Goal: Task Accomplishment & Management: Complete application form

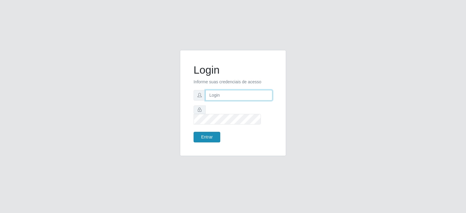
type input "johnrelley27@gmail.com"
click at [206, 135] on button "Entrar" at bounding box center [207, 137] width 27 height 11
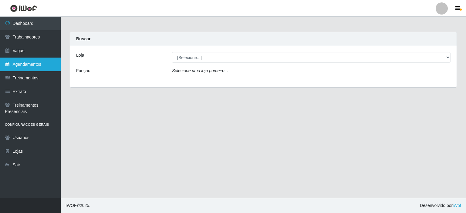
click at [20, 62] on link "Agendamentos" at bounding box center [30, 65] width 61 height 14
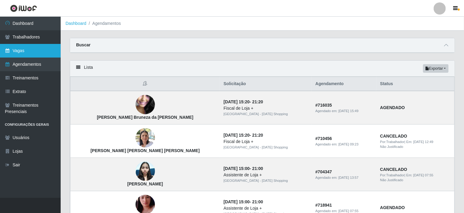
click at [24, 51] on link "Vagas" at bounding box center [30, 51] width 61 height 14
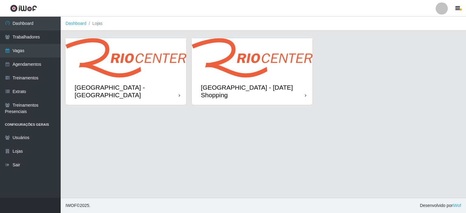
click at [235, 81] on div "[GEOGRAPHIC_DATA] - [DATE] Shopping" at bounding box center [252, 91] width 121 height 27
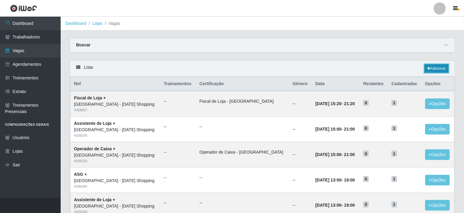
click at [428, 69] on icon at bounding box center [428, 69] width 3 height 4
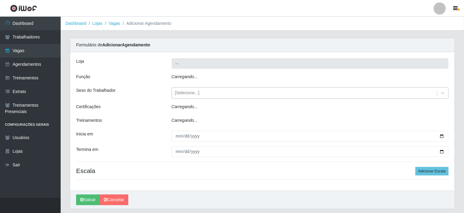
type input "[GEOGRAPHIC_DATA] - [DATE] Shopping"
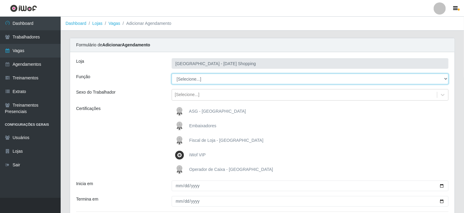
click at [195, 84] on select "[Selecione...] ASG ASG + ASG ++ Assistente de Loja Assistente de Loja + Assiste…" at bounding box center [310, 79] width 277 height 11
select select "68"
click at [172, 74] on select "[Selecione...] ASG ASG + ASG ++ Assistente de Loja Assistente de Loja + Assiste…" at bounding box center [310, 79] width 277 height 11
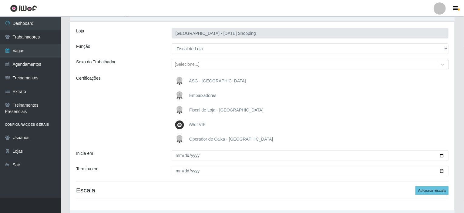
click at [197, 111] on span "Fiscal de Loja - [GEOGRAPHIC_DATA]" at bounding box center [226, 110] width 74 height 5
click at [0, 0] on input "Fiscal de Loja - [GEOGRAPHIC_DATA]" at bounding box center [0, 0] width 0 height 0
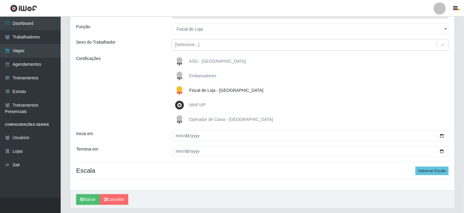
scroll to position [61, 0]
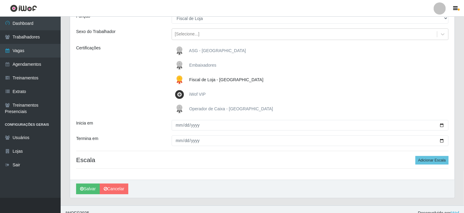
click at [185, 60] on img at bounding box center [181, 65] width 15 height 12
click at [0, 0] on input "Embaixadores" at bounding box center [0, 0] width 0 height 0
click at [182, 65] on img at bounding box center [181, 65] width 15 height 12
click at [0, 0] on input "Embaixadores" at bounding box center [0, 0] width 0 height 0
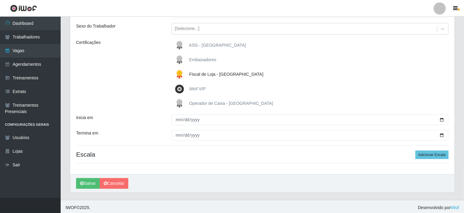
scroll to position [68, 0]
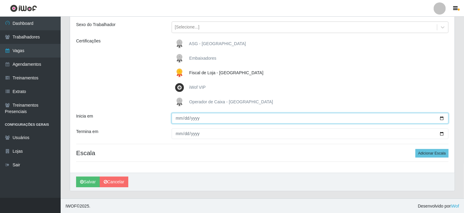
click at [441, 120] on input "Inicia em" at bounding box center [310, 118] width 277 height 11
type input "2025-09-01"
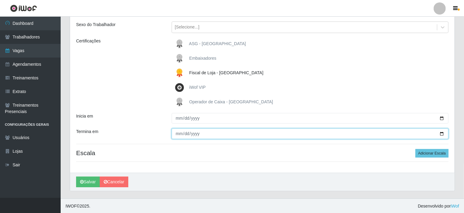
click at [443, 133] on input "Termina em" at bounding box center [310, 134] width 277 height 11
click at [443, 134] on input "2025-09-01" at bounding box center [310, 134] width 277 height 11
type input "2025-10-01"
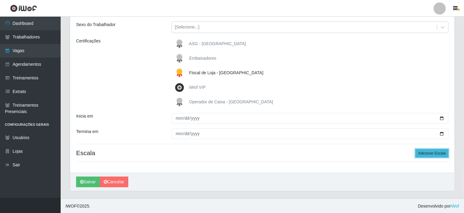
click at [425, 153] on button "Adicionar Escala" at bounding box center [432, 153] width 33 height 8
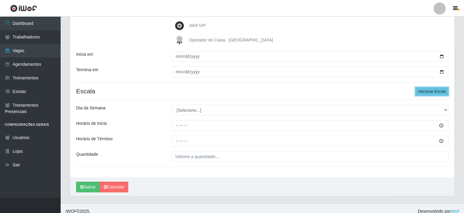
scroll to position [135, 0]
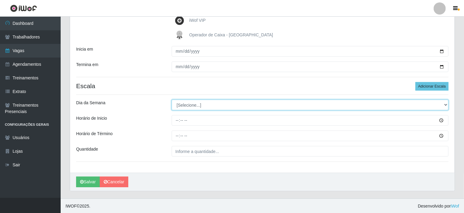
click at [193, 104] on select "[Selecione...] Segunda Terça Quarta Quinta Sexta Sábado Domingo" at bounding box center [310, 105] width 277 height 11
select select "1"
click at [172, 100] on select "[Selecione...] Segunda Terça Quarta Quinta Sexta Sábado Domingo" at bounding box center [310, 105] width 277 height 11
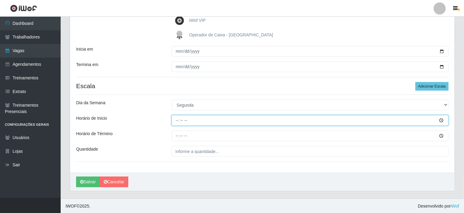
click at [175, 120] on input "Horário de Inicio" at bounding box center [310, 120] width 277 height 11
type input "16:20"
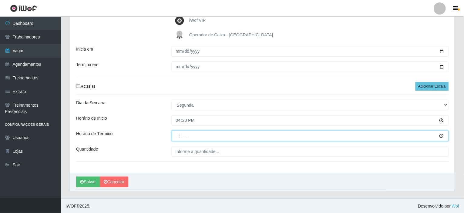
click at [176, 135] on input "Horário de Término" at bounding box center [310, 136] width 277 height 11
type input "20:20"
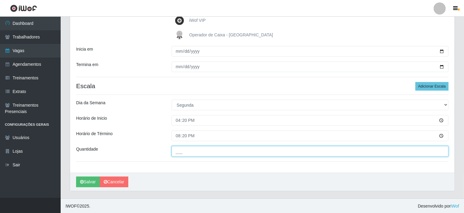
click at [192, 153] on input "___" at bounding box center [310, 151] width 277 height 11
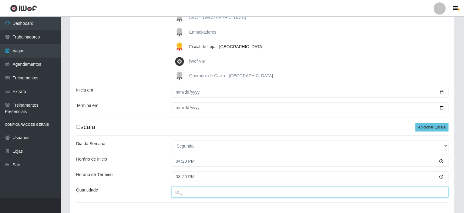
scroll to position [104, 0]
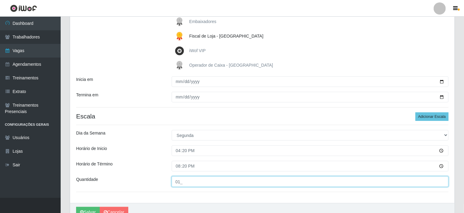
type input "01_"
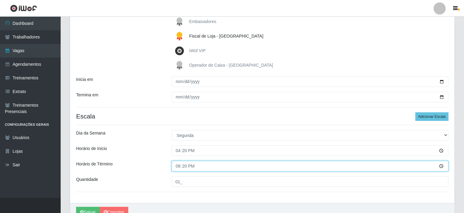
click at [177, 165] on input "20:20" at bounding box center [310, 166] width 277 height 11
type input "22:20"
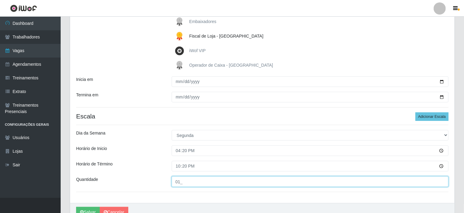
click at [178, 181] on input "01_" at bounding box center [310, 182] width 277 height 11
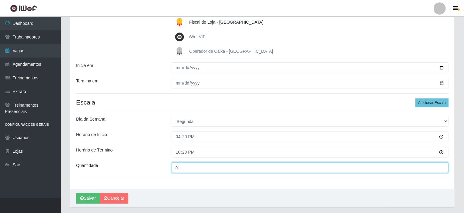
scroll to position [135, 0]
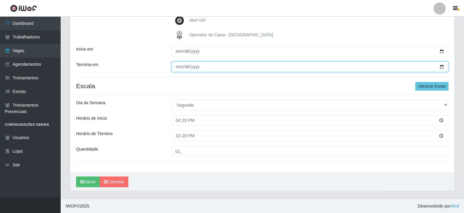
click at [442, 66] on input "2025-10-01" at bounding box center [310, 67] width 277 height 11
click at [442, 66] on input "2025-10-31" at bounding box center [310, 67] width 277 height 11
type input "2025-09-30"
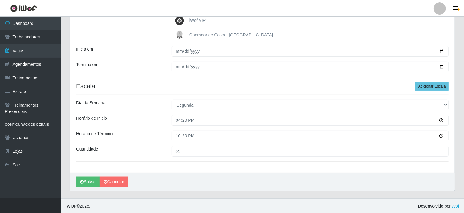
click at [164, 135] on div "Horário de Término" at bounding box center [120, 136] width 96 height 11
click at [87, 181] on button "Salvar" at bounding box center [88, 182] width 24 height 11
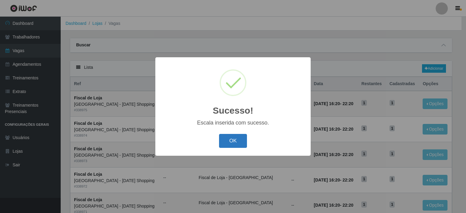
click at [228, 145] on button "OK" at bounding box center [233, 141] width 28 height 14
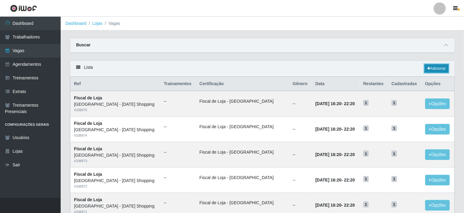
click at [434, 69] on link "Adicionar" at bounding box center [437, 68] width 24 height 8
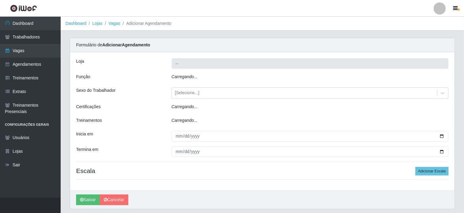
type input "[GEOGRAPHIC_DATA] - [DATE] Shopping"
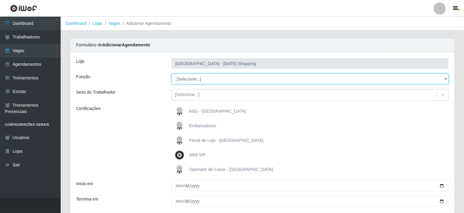
click at [197, 77] on select "[Selecione...] ASG ASG + ASG ++ Assistente de Loja Assistente de Loja + Assiste…" at bounding box center [310, 79] width 277 height 11
select select "68"
click at [172, 74] on select "[Selecione...] ASG ASG + ASG ++ Assistente de Loja Assistente de Loja + Assiste…" at bounding box center [310, 79] width 277 height 11
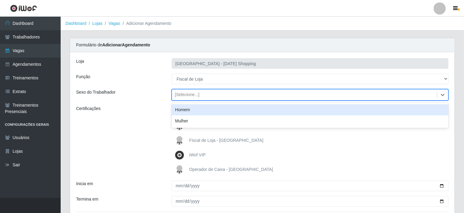
click at [191, 96] on div "[Selecione...]" at bounding box center [187, 95] width 25 height 6
click at [161, 92] on div "Sexo do Trabalhador" at bounding box center [120, 95] width 96 height 12
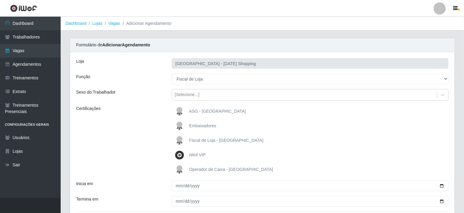
click at [204, 141] on span "Fiscal de Loja - [GEOGRAPHIC_DATA]" at bounding box center [226, 140] width 74 height 5
click at [0, 0] on input "Fiscal de Loja - [GEOGRAPHIC_DATA]" at bounding box center [0, 0] width 0 height 0
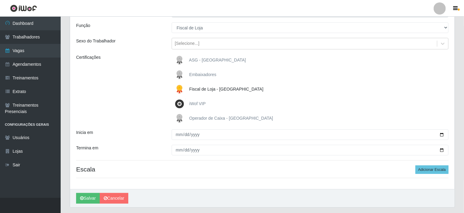
scroll to position [61, 0]
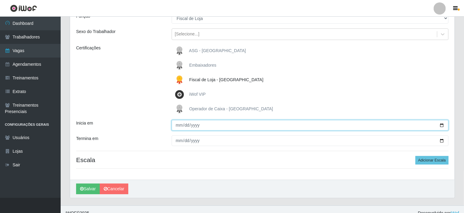
click at [441, 125] on input "Inicia em" at bounding box center [310, 125] width 277 height 11
type input "2025-09-01"
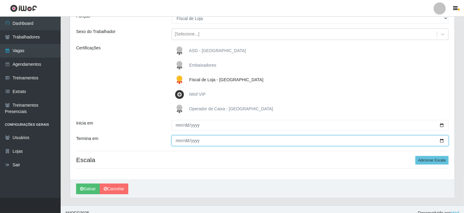
click at [442, 141] on input "Termina em" at bounding box center [310, 141] width 277 height 11
type input "2025-09-30"
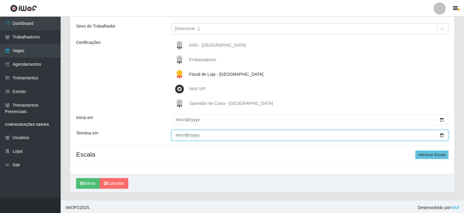
scroll to position [68, 0]
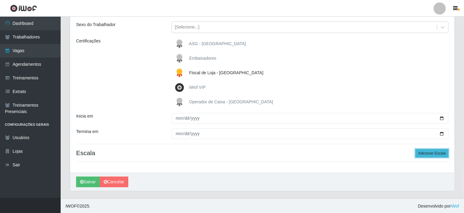
click at [426, 153] on button "Adicionar Escala" at bounding box center [432, 153] width 33 height 8
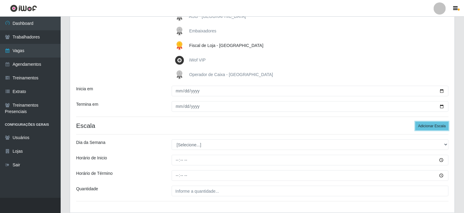
scroll to position [98, 0]
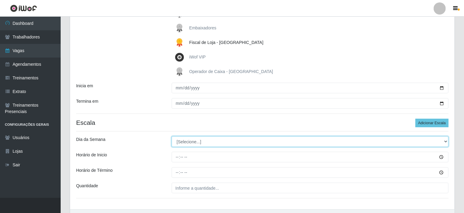
click at [206, 144] on select "[Selecione...] Segunda Terça Quarta Quinta Sexta Sábado Domingo" at bounding box center [310, 142] width 277 height 11
select select "2"
click at [172, 137] on select "[Selecione...] Segunda Terça Quarta Quinta Sexta Sábado Domingo" at bounding box center [310, 142] width 277 height 11
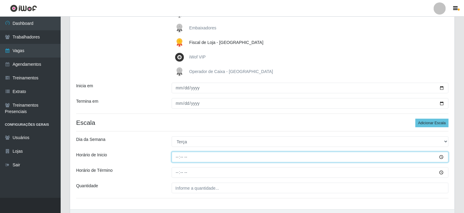
click at [176, 155] on input "Horário de Inicio" at bounding box center [310, 157] width 277 height 11
type input "16:20"
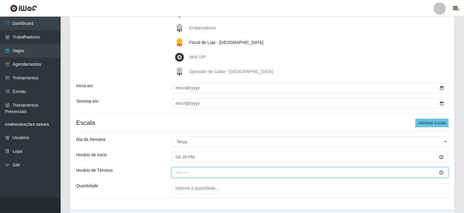
click at [176, 173] on input "Horário de Término" at bounding box center [310, 172] width 277 height 11
type input "22:20"
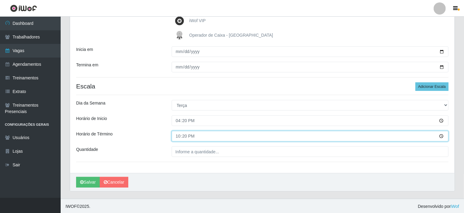
scroll to position [135, 0]
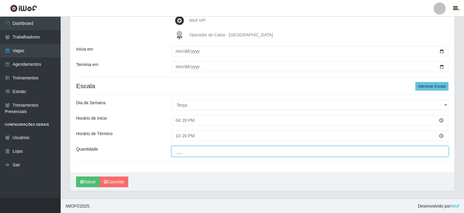
click at [188, 153] on input "___" at bounding box center [310, 151] width 277 height 11
type input "01_"
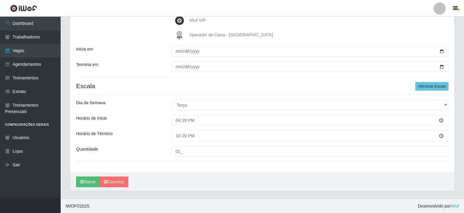
click at [137, 145] on div "Loja Rio Center - Natal Shopping Função [Selecione...] ASG ASG + ASG ++ Assiste…" at bounding box center [262, 44] width 385 height 255
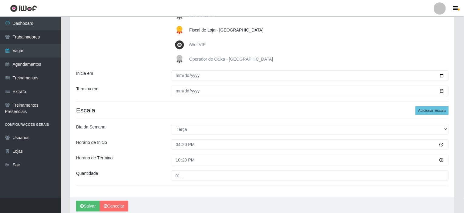
scroll to position [74, 0]
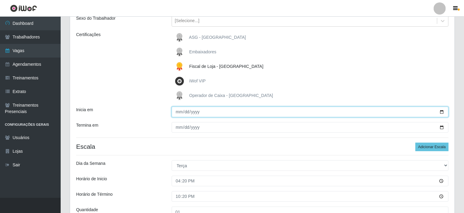
click at [442, 112] on input "2025-09-01" at bounding box center [310, 112] width 277 height 11
type input "2025-09-02"
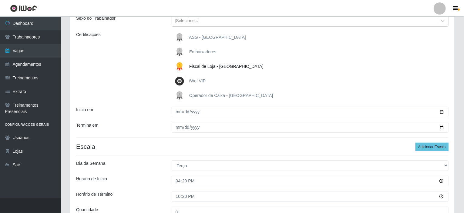
click at [156, 141] on div "Loja Rio Center - Natal Shopping Função [Selecione...] ASG ASG + ASG ++ Assiste…" at bounding box center [262, 105] width 385 height 255
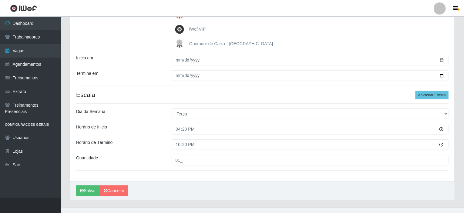
scroll to position [135, 0]
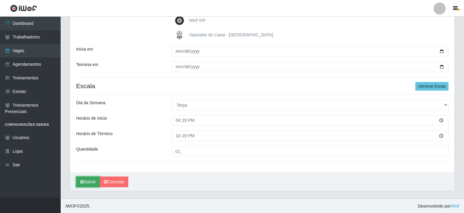
click at [87, 184] on button "Salvar" at bounding box center [88, 182] width 24 height 11
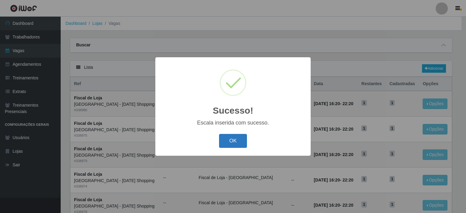
click at [237, 140] on button "OK" at bounding box center [233, 141] width 28 height 14
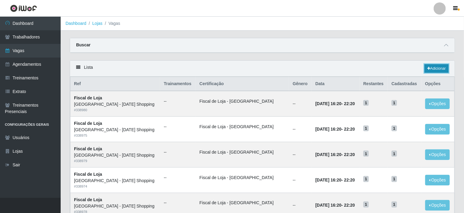
click at [426, 69] on link "Adicionar" at bounding box center [437, 68] width 24 height 8
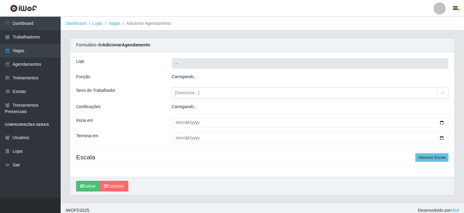
type input "[GEOGRAPHIC_DATA] - [DATE] Shopping"
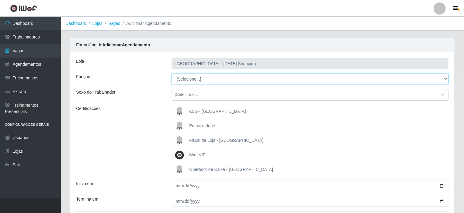
click at [198, 77] on select "[Selecione...] ASG ASG + ASG ++ Assistente de Loja Assistente de Loja + Assiste…" at bounding box center [310, 79] width 277 height 11
select select "68"
click at [172, 74] on select "[Selecione...] ASG ASG + ASG ++ Assistente de Loja Assistente de Loja + Assiste…" at bounding box center [310, 79] width 277 height 11
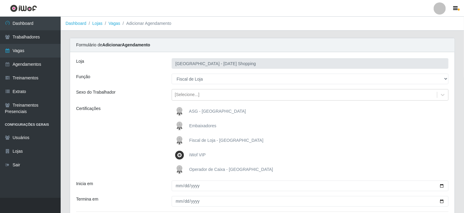
click at [190, 141] on span "Fiscal de Loja - [GEOGRAPHIC_DATA]" at bounding box center [226, 140] width 74 height 5
click at [0, 0] on input "Fiscal de Loja - [GEOGRAPHIC_DATA]" at bounding box center [0, 0] width 0 height 0
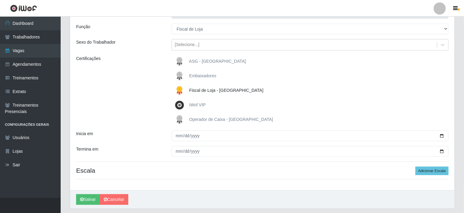
scroll to position [61, 0]
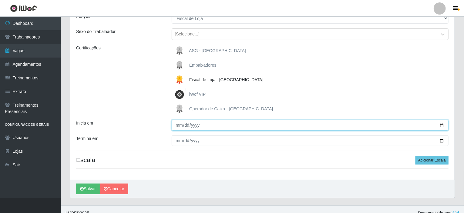
click at [445, 126] on input "Inicia em" at bounding box center [310, 125] width 277 height 11
click at [443, 124] on input "Inicia em" at bounding box center [310, 125] width 277 height 11
click at [442, 126] on input "2025-09-03" at bounding box center [310, 125] width 277 height 11
type input "2025-09-04"
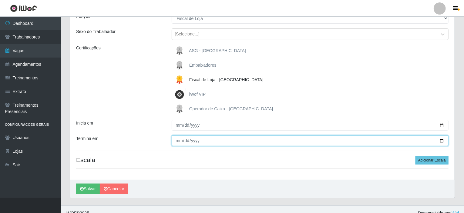
click at [443, 140] on input "Termina em" at bounding box center [310, 141] width 277 height 11
type input "2025-09-25"
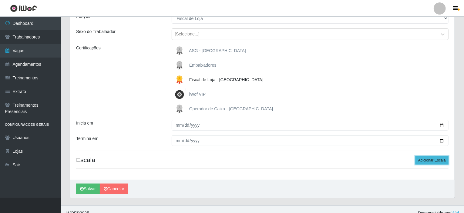
click at [427, 161] on button "Adicionar Escala" at bounding box center [432, 160] width 33 height 8
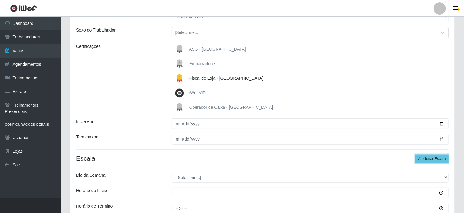
scroll to position [91, 0]
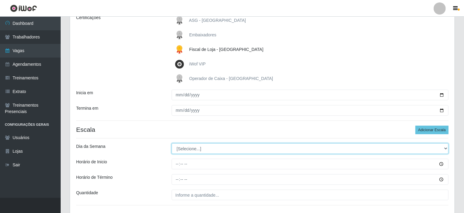
click at [187, 149] on select "[Selecione...] Segunda Terça Quarta Quinta Sexta Sábado Domingo" at bounding box center [310, 148] width 277 height 11
select select "4"
click at [172, 143] on select "[Selecione...] Segunda Terça Quarta Quinta Sexta Sábado Domingo" at bounding box center [310, 148] width 277 height 11
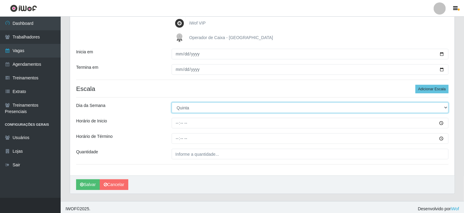
scroll to position [135, 0]
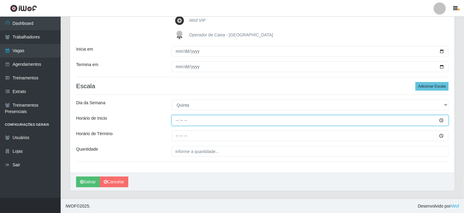
click at [175, 119] on input "Horário de Inicio" at bounding box center [310, 120] width 277 height 11
type input "16:20"
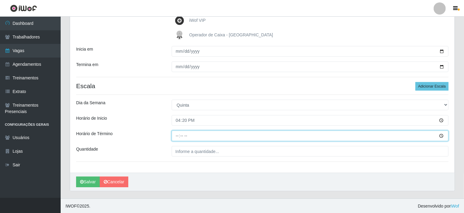
click at [177, 135] on input "Horário de Término" at bounding box center [310, 136] width 277 height 11
type input "22:20"
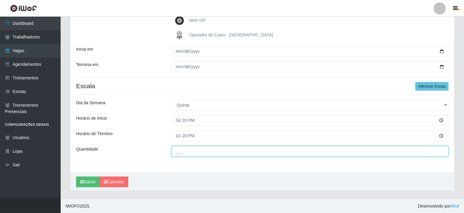
click at [181, 154] on input "___" at bounding box center [310, 151] width 277 height 11
type input "01_"
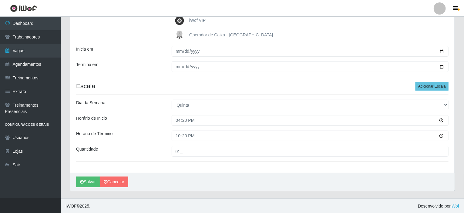
click at [149, 143] on div "Loja Rio Center - Natal Shopping Função [Selecione...] ASG ASG + ASG ++ Assiste…" at bounding box center [262, 44] width 385 height 255
click at [89, 181] on button "Salvar" at bounding box center [88, 182] width 24 height 11
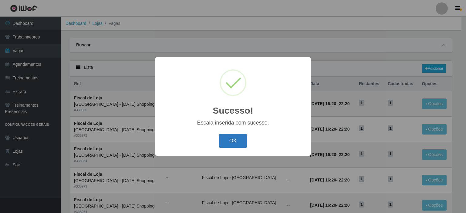
click at [228, 144] on button "OK" at bounding box center [233, 141] width 28 height 14
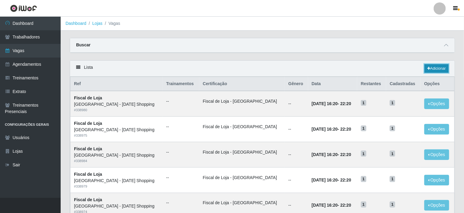
click at [426, 68] on link "Adicionar" at bounding box center [437, 68] width 24 height 8
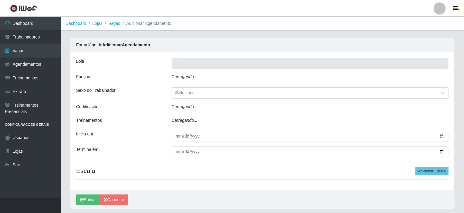
type input "[GEOGRAPHIC_DATA] - [DATE] Shopping"
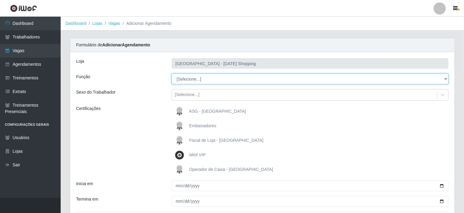
click at [193, 77] on select "[Selecione...] ASG ASG + ASG ++ Assistente de Loja Assistente de Loja + Assiste…" at bounding box center [310, 79] width 277 height 11
select select "156"
click at [172, 74] on select "[Selecione...] ASG ASG + ASG ++ Assistente de Loja Assistente de Loja + Assiste…" at bounding box center [310, 79] width 277 height 11
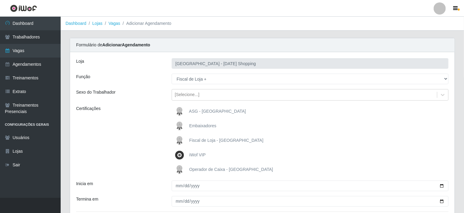
click at [192, 142] on span "Fiscal de Loja - [GEOGRAPHIC_DATA]" at bounding box center [226, 140] width 74 height 5
click at [0, 0] on input "Fiscal de Loja - [GEOGRAPHIC_DATA]" at bounding box center [0, 0] width 0 height 0
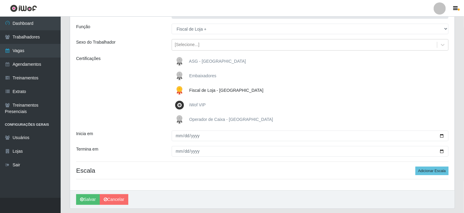
scroll to position [68, 0]
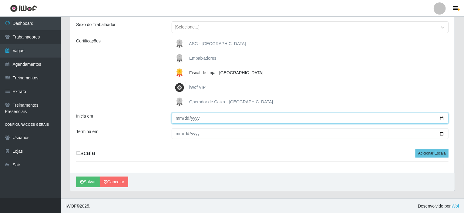
click at [443, 119] on input "Inicia em" at bounding box center [310, 118] width 277 height 11
type input "2025-09-07"
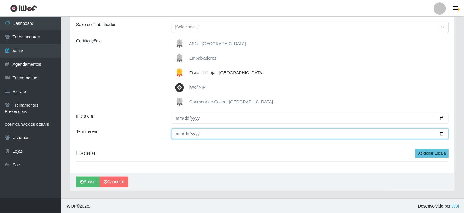
drag, startPoint x: 443, startPoint y: 133, endPoint x: 413, endPoint y: 128, distance: 30.5
click at [443, 133] on input "Termina em" at bounding box center [310, 134] width 277 height 11
type input "2025-09-28"
click at [441, 133] on input "2025-09-28" at bounding box center [310, 134] width 277 height 11
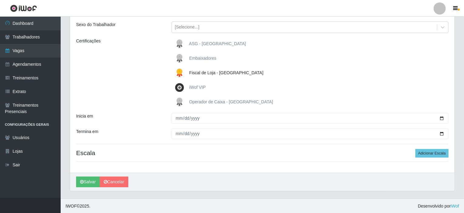
click at [136, 123] on div "Inicia em" at bounding box center [120, 118] width 96 height 11
click at [424, 156] on button "Adicionar Escala" at bounding box center [432, 153] width 33 height 8
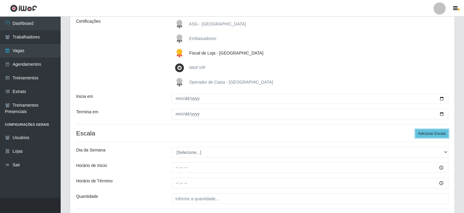
scroll to position [98, 0]
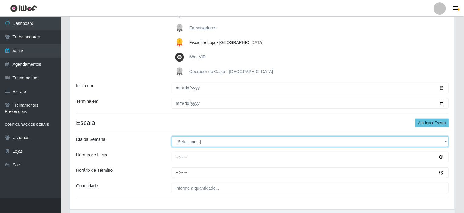
click at [197, 142] on select "[Selecione...] Segunda Terça Quarta Quinta Sexta Sábado Domingo" at bounding box center [310, 142] width 277 height 11
select select "0"
click at [172, 137] on select "[Selecione...] Segunda Terça Quarta Quinta Sexta Sábado Domingo" at bounding box center [310, 142] width 277 height 11
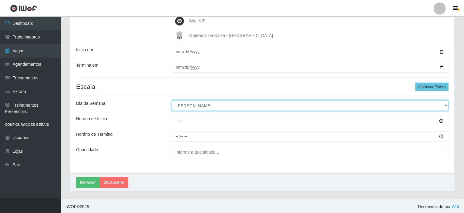
scroll to position [135, 0]
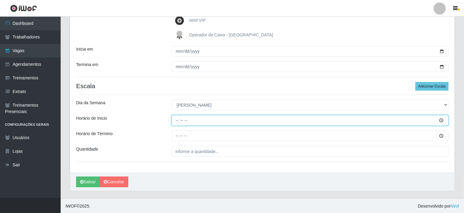
click at [176, 121] on input "Horário de Inicio" at bounding box center [310, 120] width 277 height 11
type input "15:20"
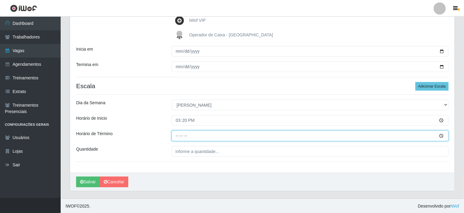
click at [176, 133] on input "Horário de Término" at bounding box center [310, 136] width 277 height 11
type input "21:20"
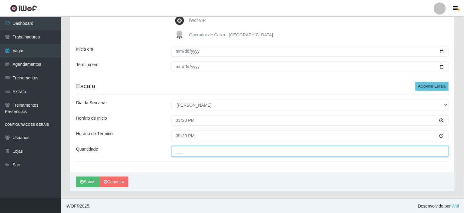
click at [214, 153] on input "___" at bounding box center [310, 151] width 277 height 11
type input "01_"
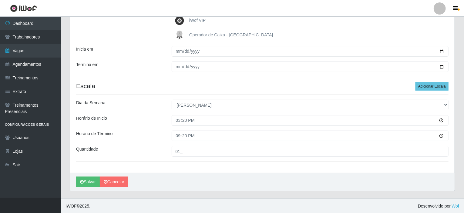
click at [147, 148] on div "Quantidade" at bounding box center [120, 151] width 96 height 11
click at [89, 184] on button "Salvar" at bounding box center [88, 182] width 24 height 11
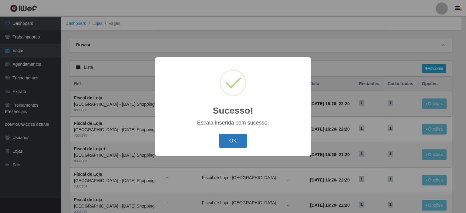
click at [238, 142] on button "OK" at bounding box center [233, 141] width 28 height 14
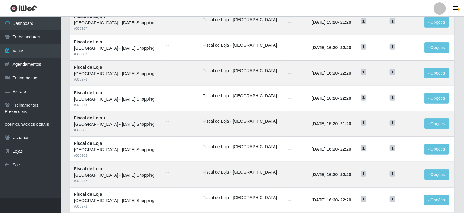
scroll to position [299, 0]
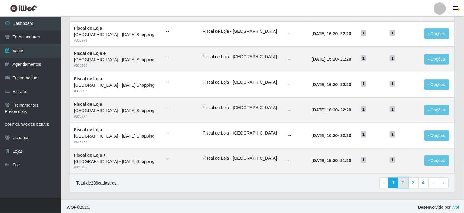
click at [407, 185] on link "2" at bounding box center [403, 183] width 10 height 11
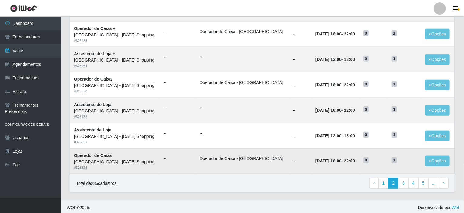
scroll to position [299, 0]
click at [386, 184] on link "1" at bounding box center [384, 183] width 10 height 11
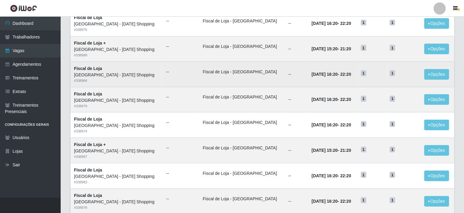
scroll to position [121, 0]
